Goal: Information Seeking & Learning: Learn about a topic

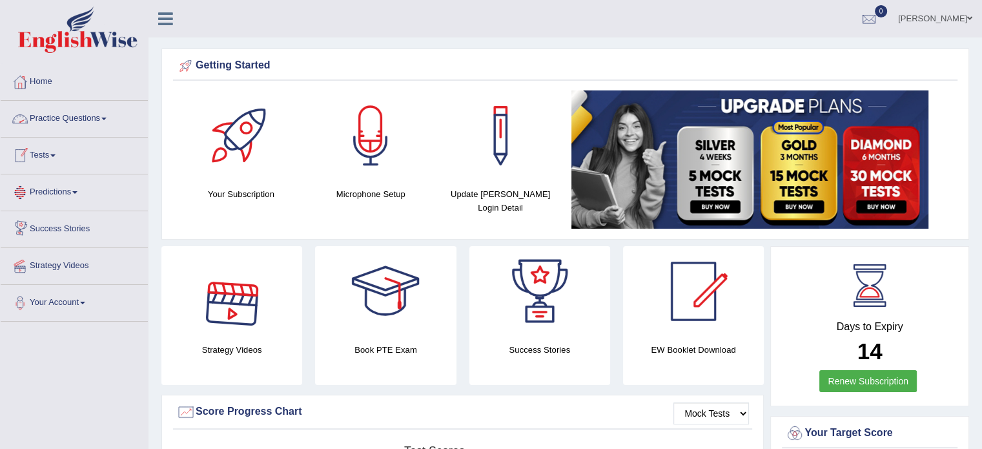
click at [71, 125] on link "Practice Questions" at bounding box center [74, 117] width 147 height 32
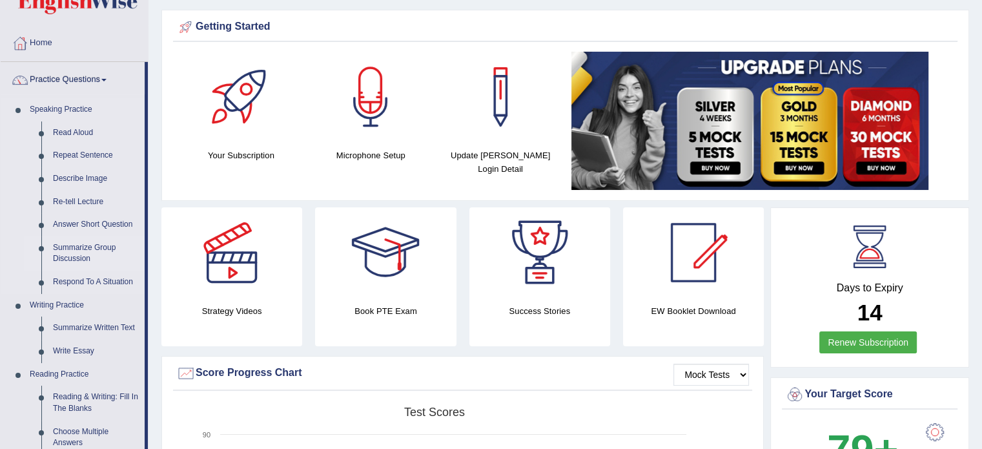
scroll to position [194, 0]
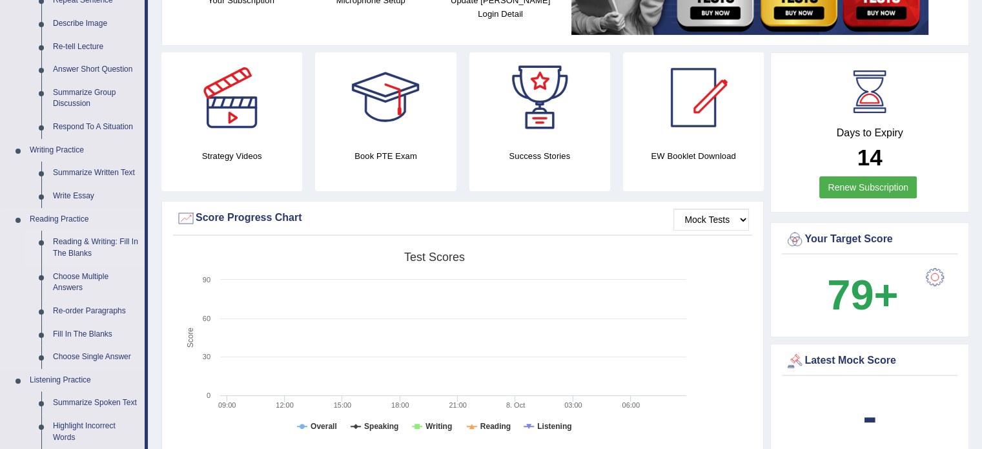
click at [75, 242] on link "Reading & Writing: Fill In The Blanks" at bounding box center [95, 247] width 97 height 34
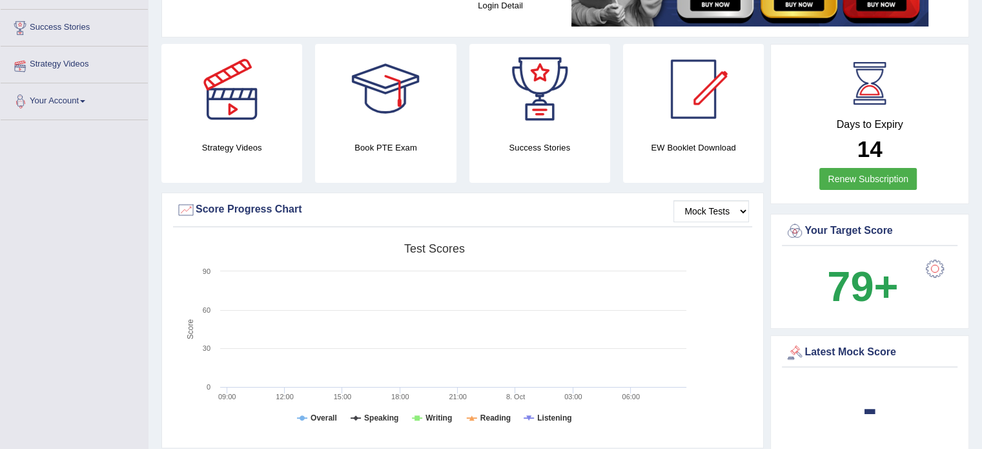
scroll to position [227, 0]
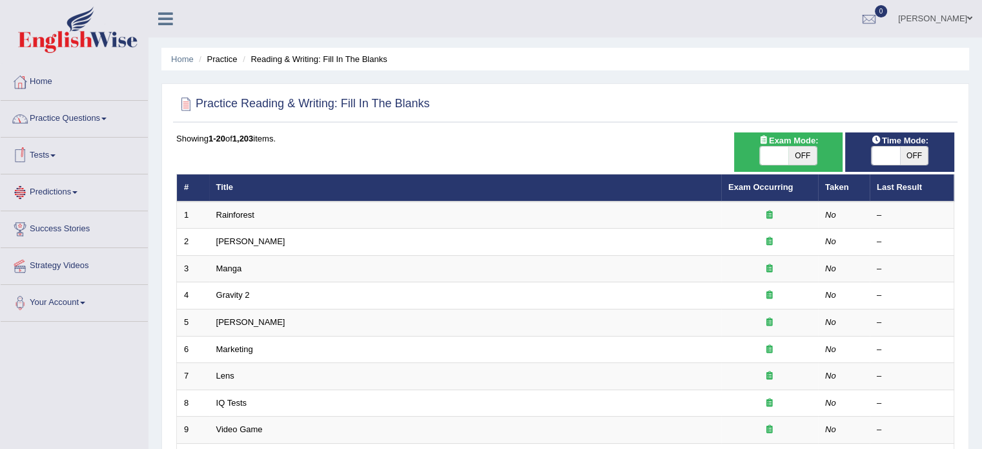
click at [70, 112] on link "Practice Questions" at bounding box center [74, 117] width 147 height 32
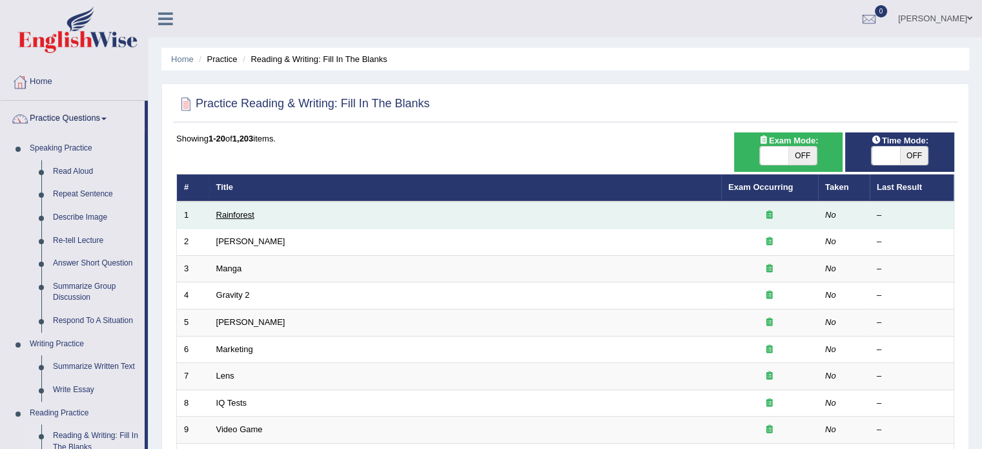
click at [227, 212] on link "Rainforest" at bounding box center [235, 215] width 38 height 10
